Goal: Book appointment/travel/reservation

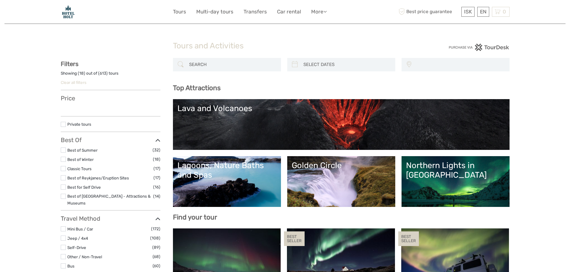
select select
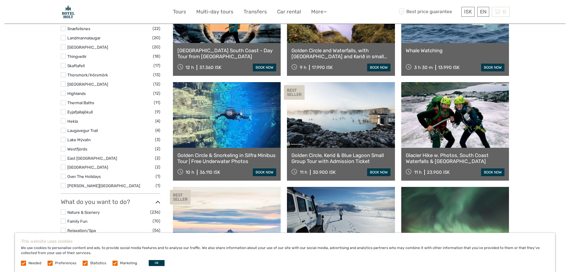
scroll to position [359, 0]
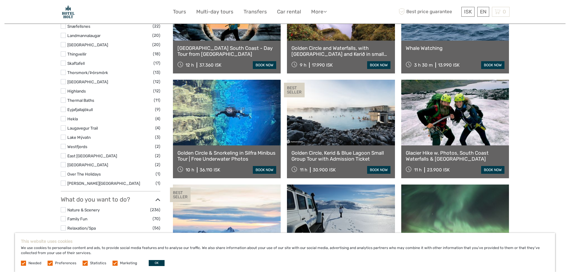
click at [482, 38] on link at bounding box center [455, 8] width 108 height 66
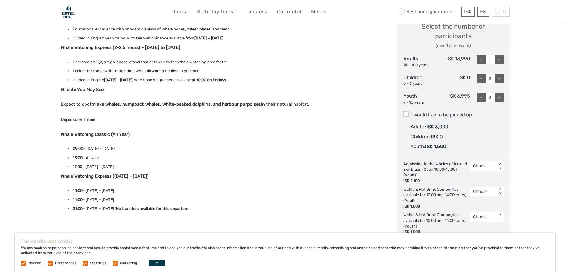
scroll to position [269, 0]
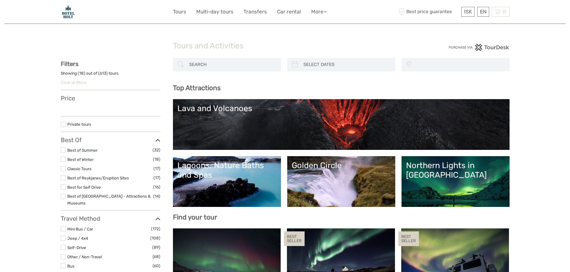
select select
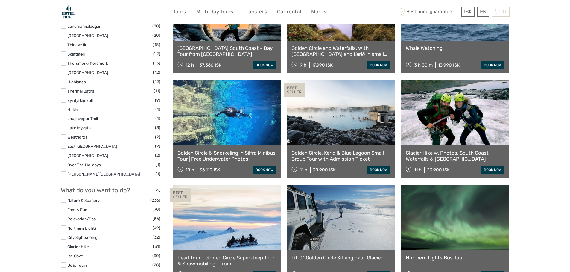
select select
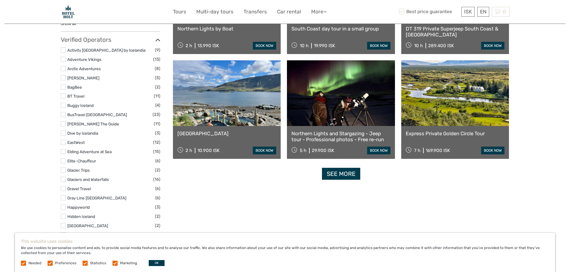
scroll to position [658, 0]
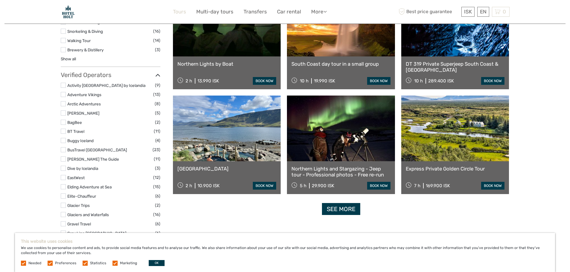
click at [182, 11] on link "Tours" at bounding box center [179, 11] width 13 height 9
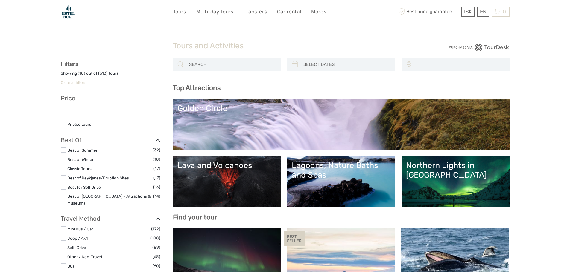
select select
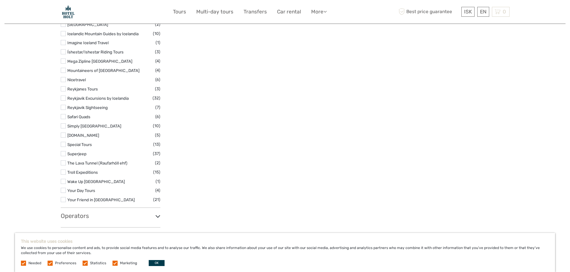
scroll to position [897, 0]
